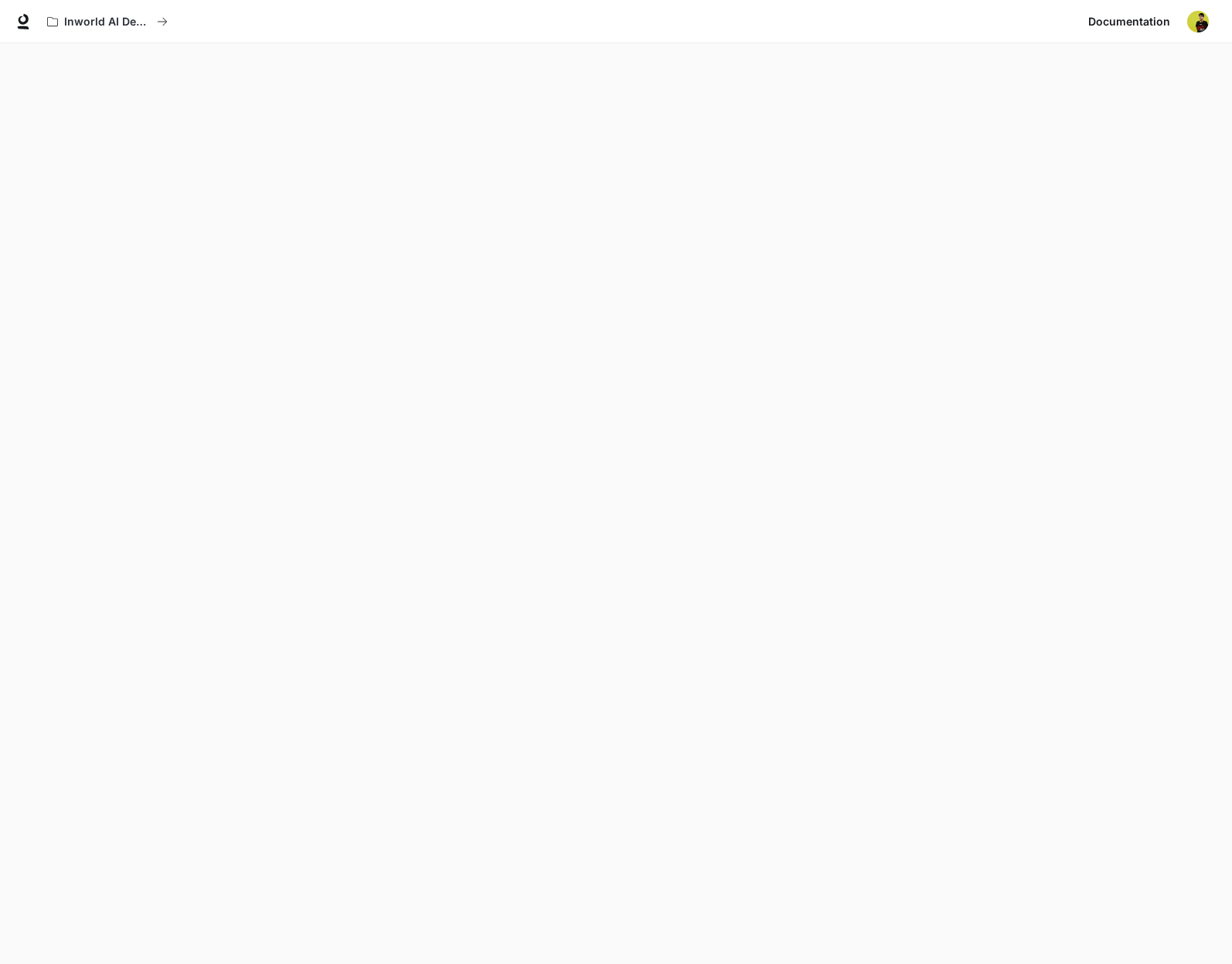
click at [1206, 17] on img "button" at bounding box center [1198, 21] width 21 height 21
click at [1056, 120] on span "Billing" at bounding box center [1101, 114] width 200 height 16
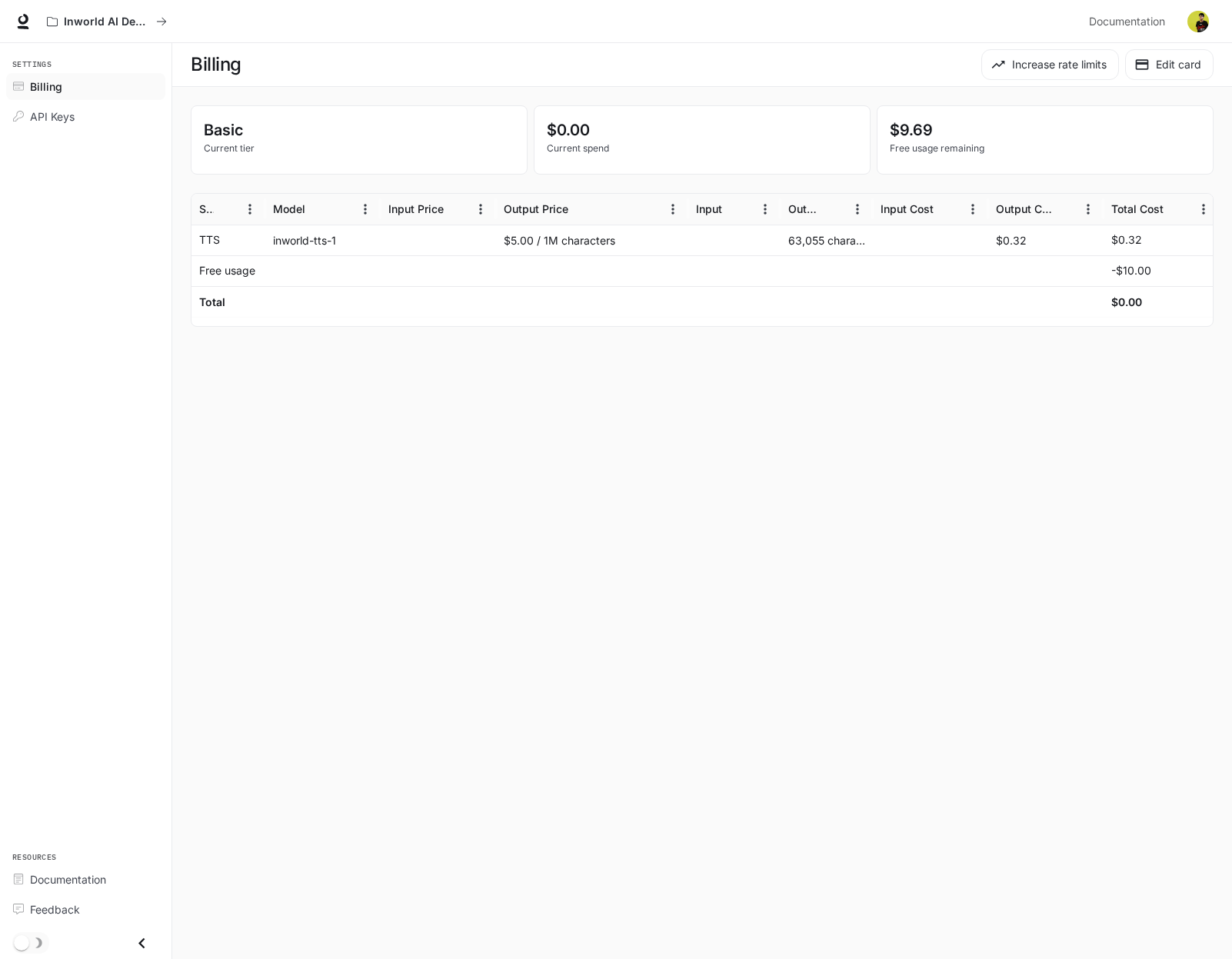
click at [1097, 271] on div at bounding box center [1046, 270] width 116 height 30
click at [1147, 311] on div "$0.00" at bounding box center [1161, 301] width 100 height 30
drag, startPoint x: 923, startPoint y: 150, endPoint x: 1050, endPoint y: 157, distance: 127.2
click at [1046, 154] on p "Free usage remaining" at bounding box center [1045, 148] width 310 height 14
click at [639, 131] on p "$0.00" at bounding box center [702, 130] width 310 height 23
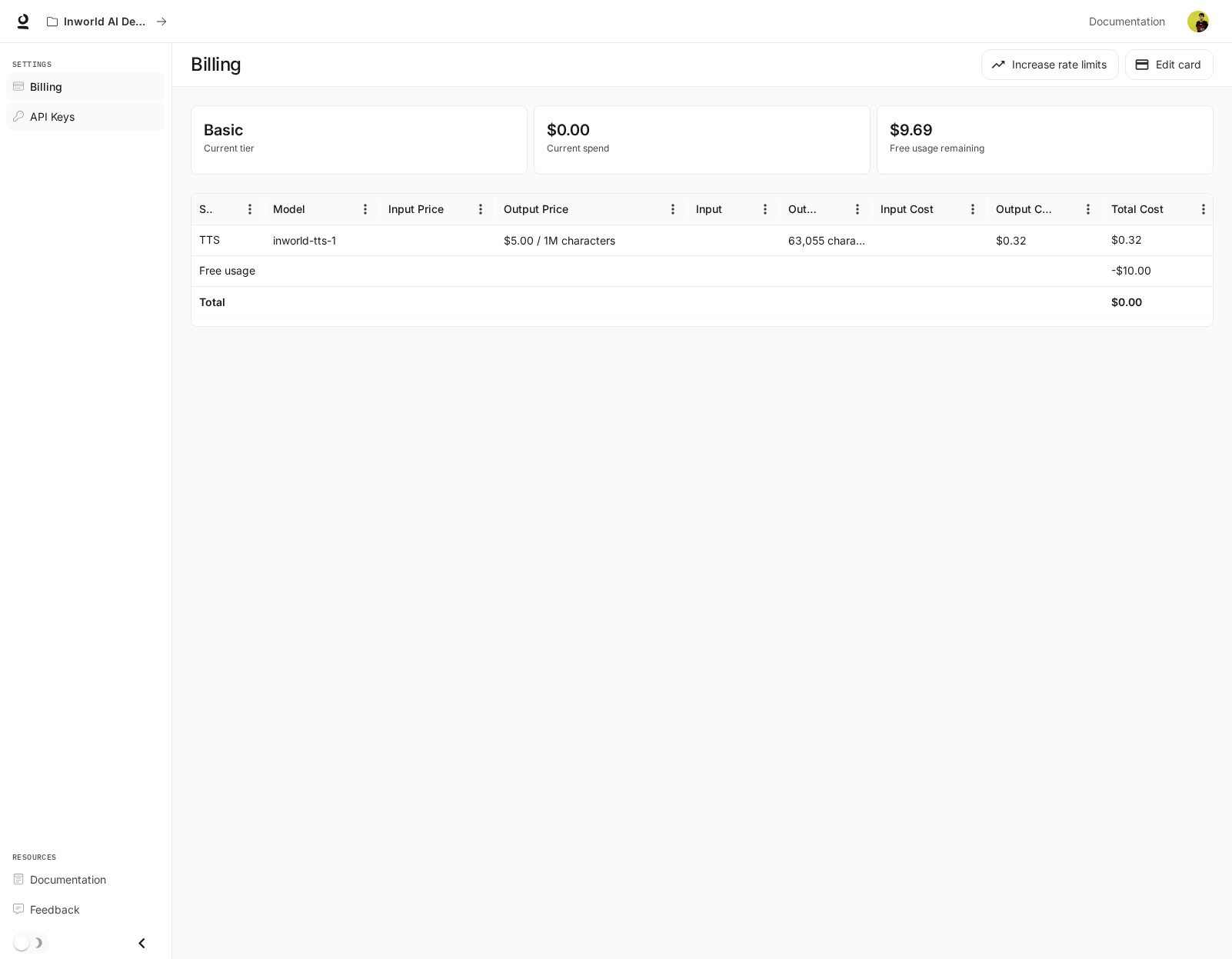
click at [49, 120] on span "API Keys" at bounding box center [53, 117] width 44 height 16
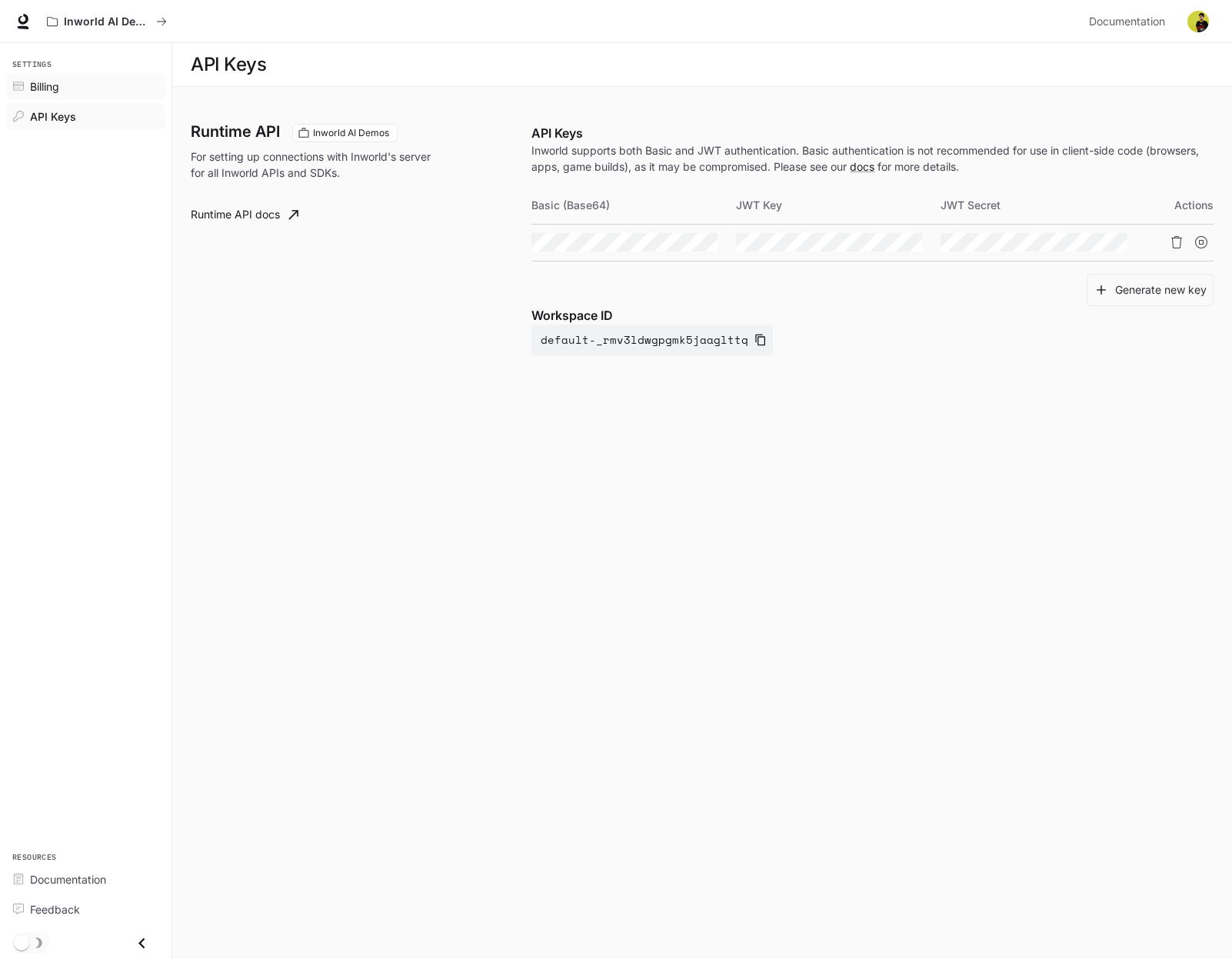
click at [51, 82] on span "Billing" at bounding box center [45, 87] width 30 height 16
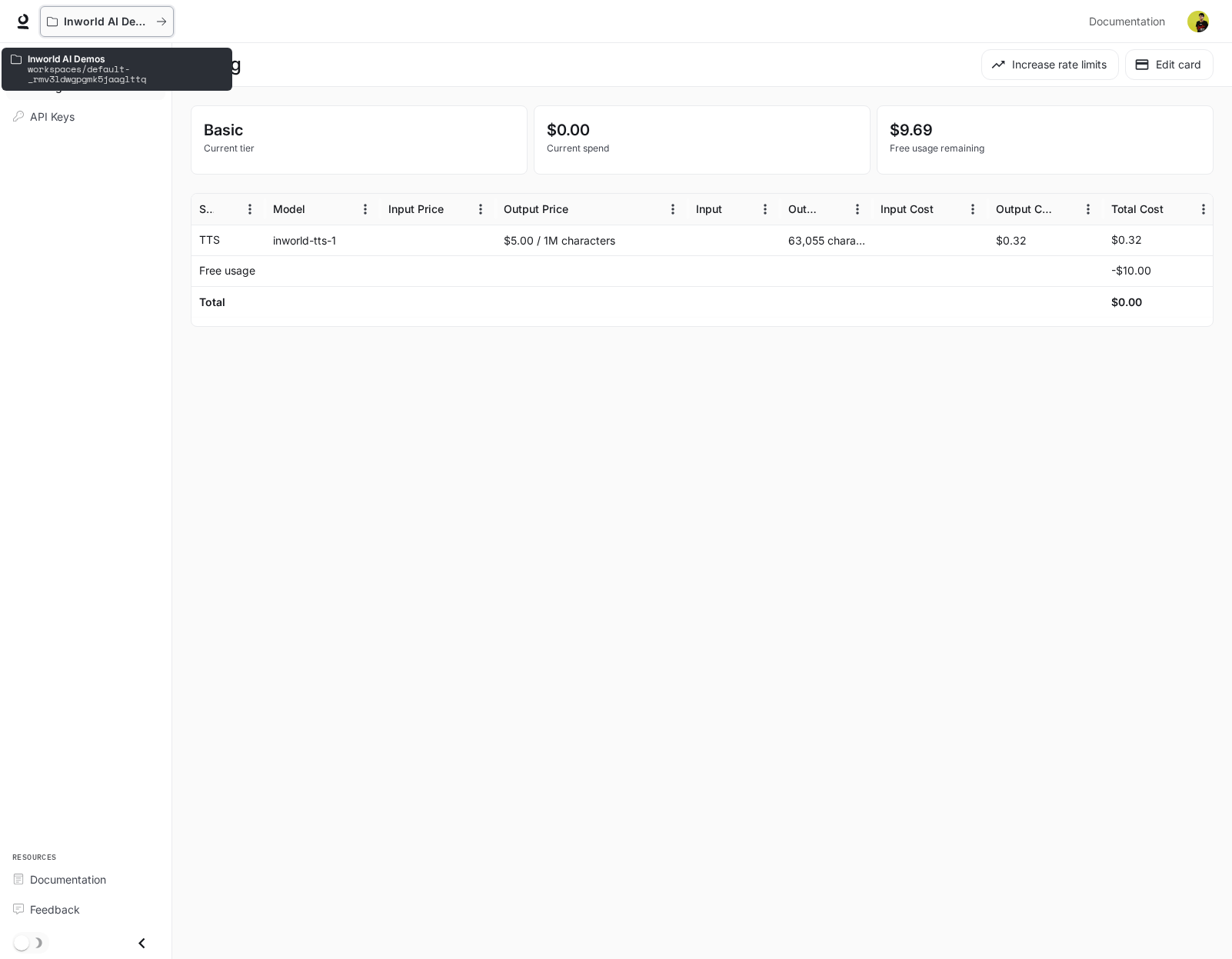
click at [92, 24] on p "Inworld AI Demos" at bounding box center [107, 22] width 86 height 13
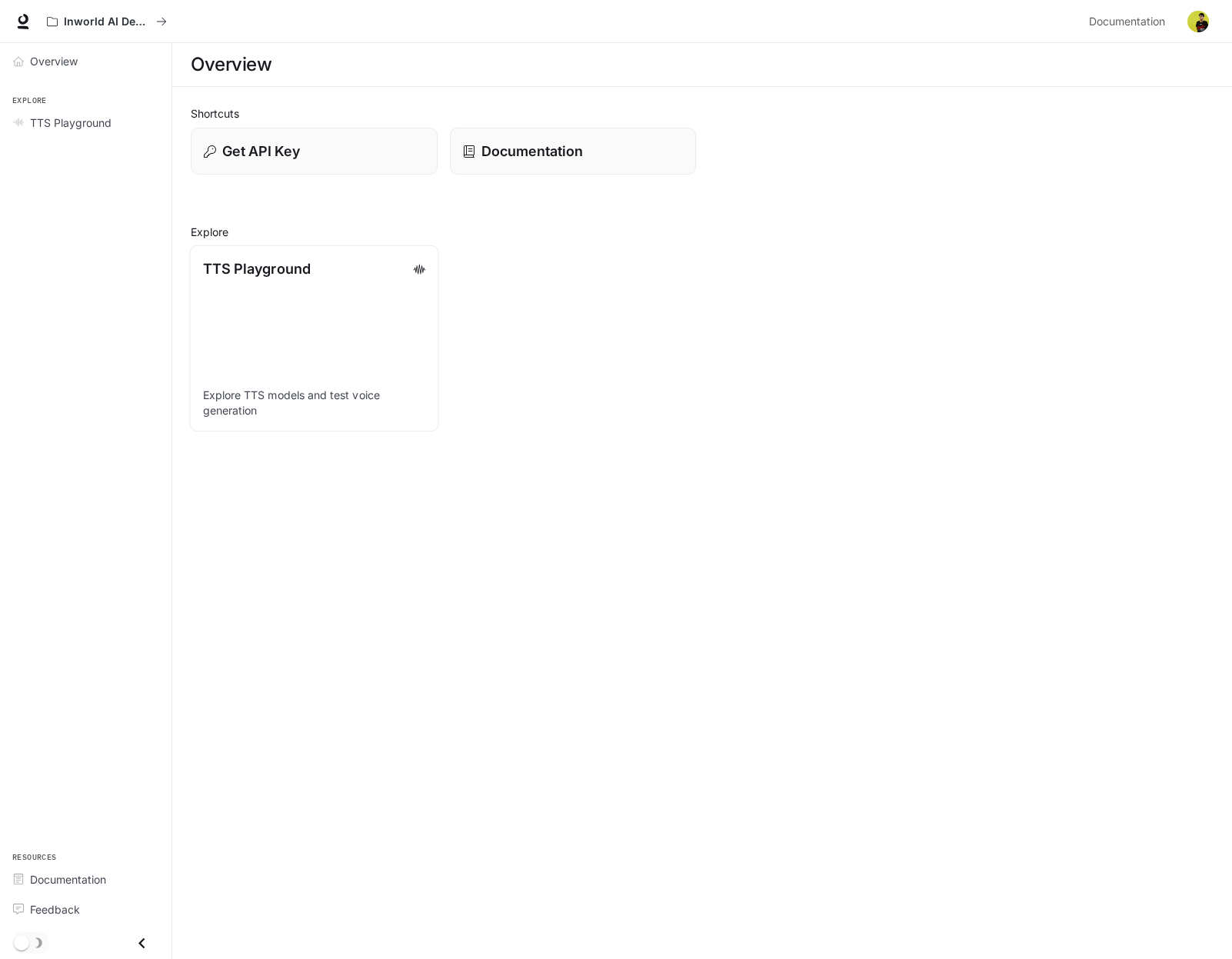
click at [295, 321] on link "TTS Playground Explore TTS models and test voice generation" at bounding box center [314, 339] width 250 height 187
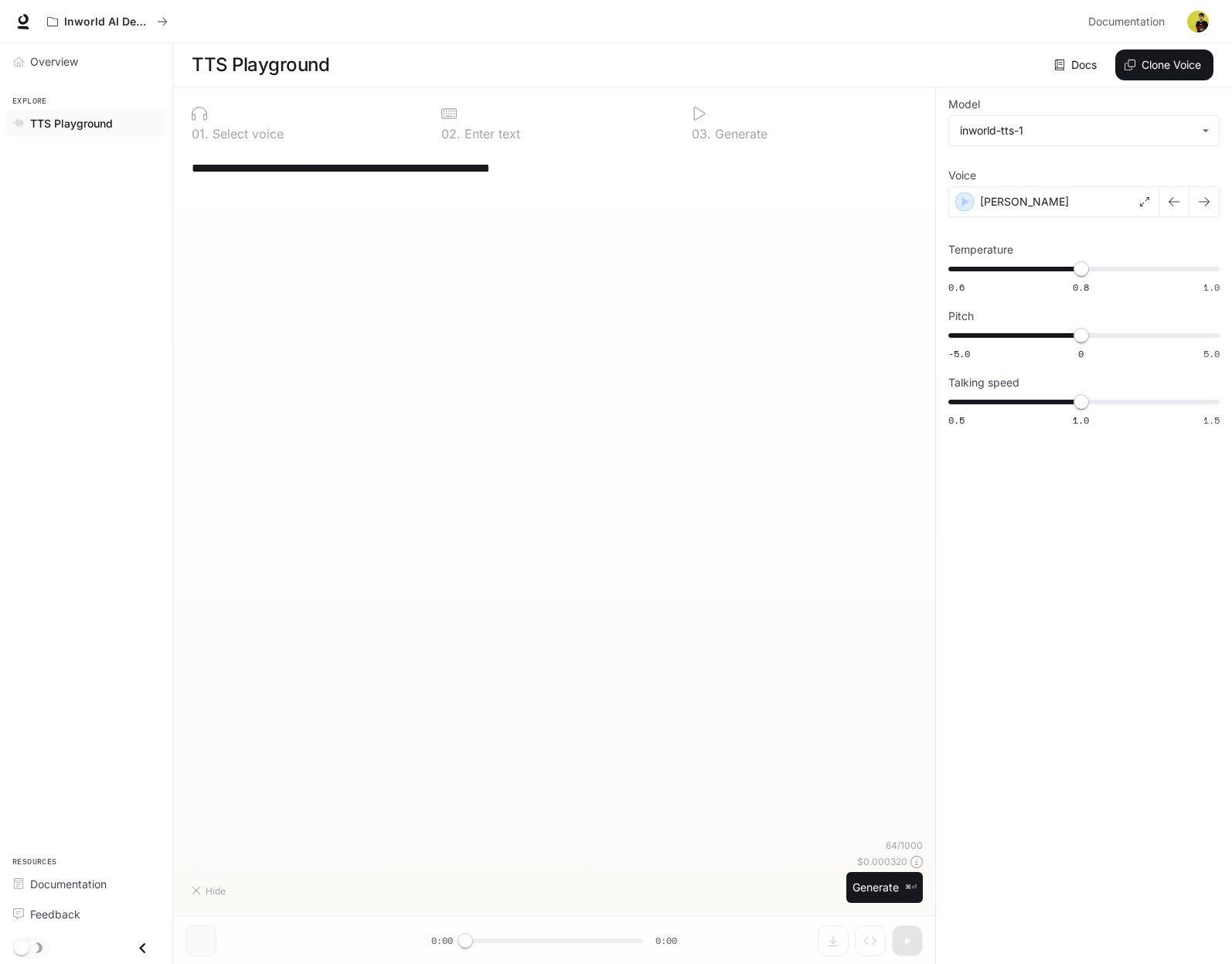
type textarea "**********"
type input "****"
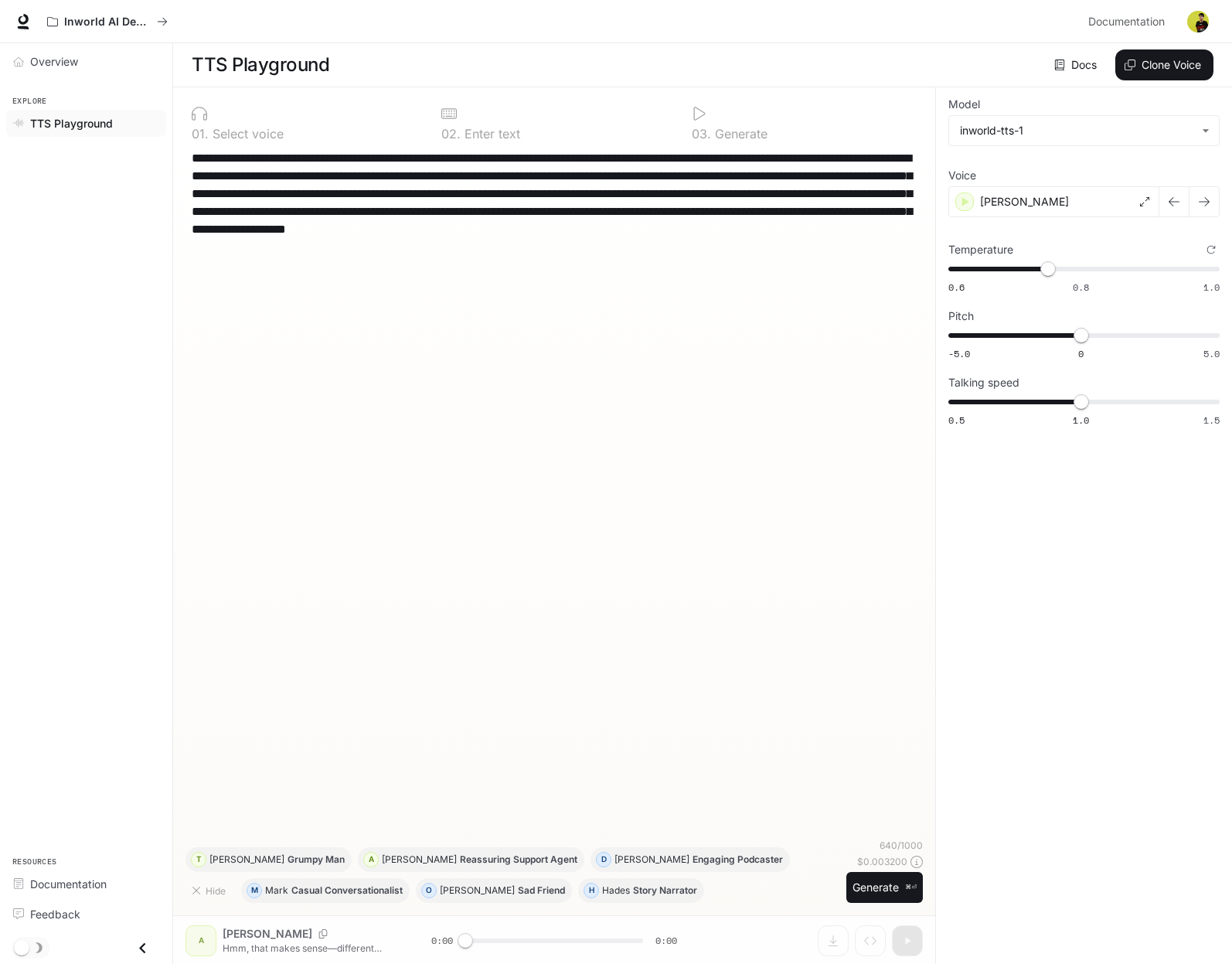
click at [1074, 70] on link "Docs" at bounding box center [1077, 64] width 52 height 31
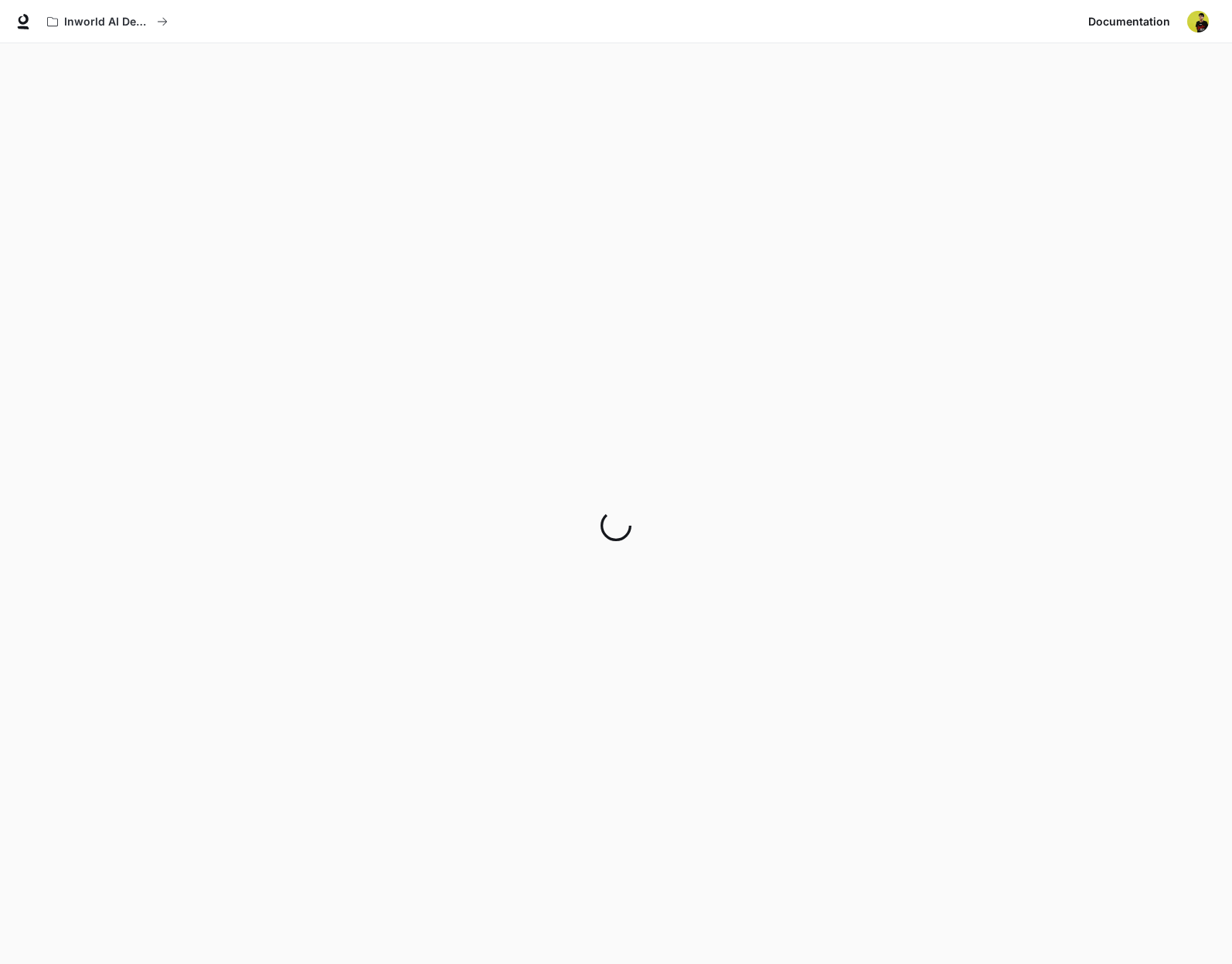
click at [1135, 18] on span "Documentation" at bounding box center [1129, 21] width 82 height 19
click at [21, 24] on icon at bounding box center [23, 21] width 16 height 16
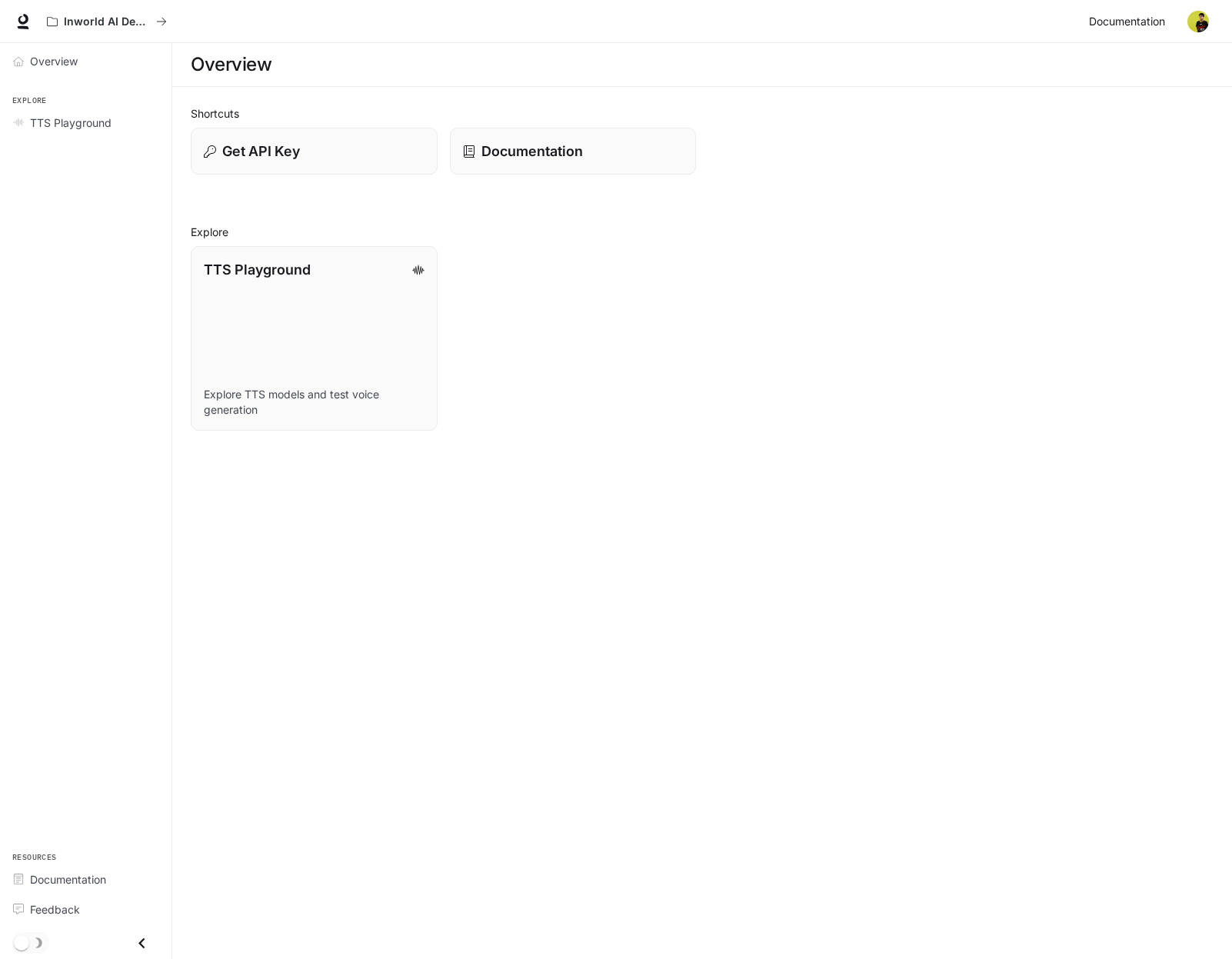
click at [1138, 12] on span "Documentation" at bounding box center [1126, 21] width 76 height 19
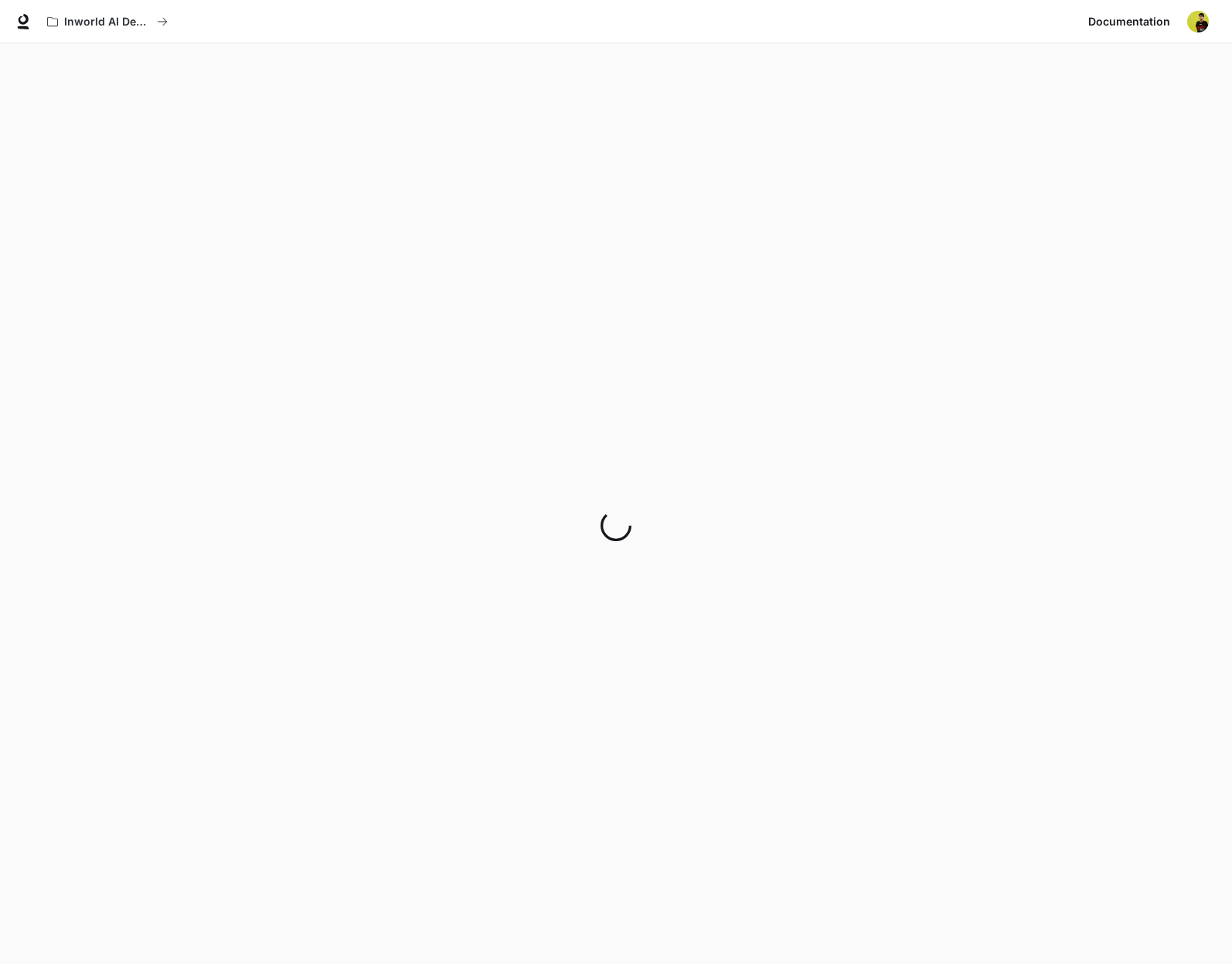
click at [1202, 34] on button "button" at bounding box center [1197, 21] width 31 height 31
click at [604, 390] on div at bounding box center [619, 482] width 1239 height 964
click at [23, 31] on link at bounding box center [23, 21] width 21 height 21
